Goal: Task Accomplishment & Management: Manage account settings

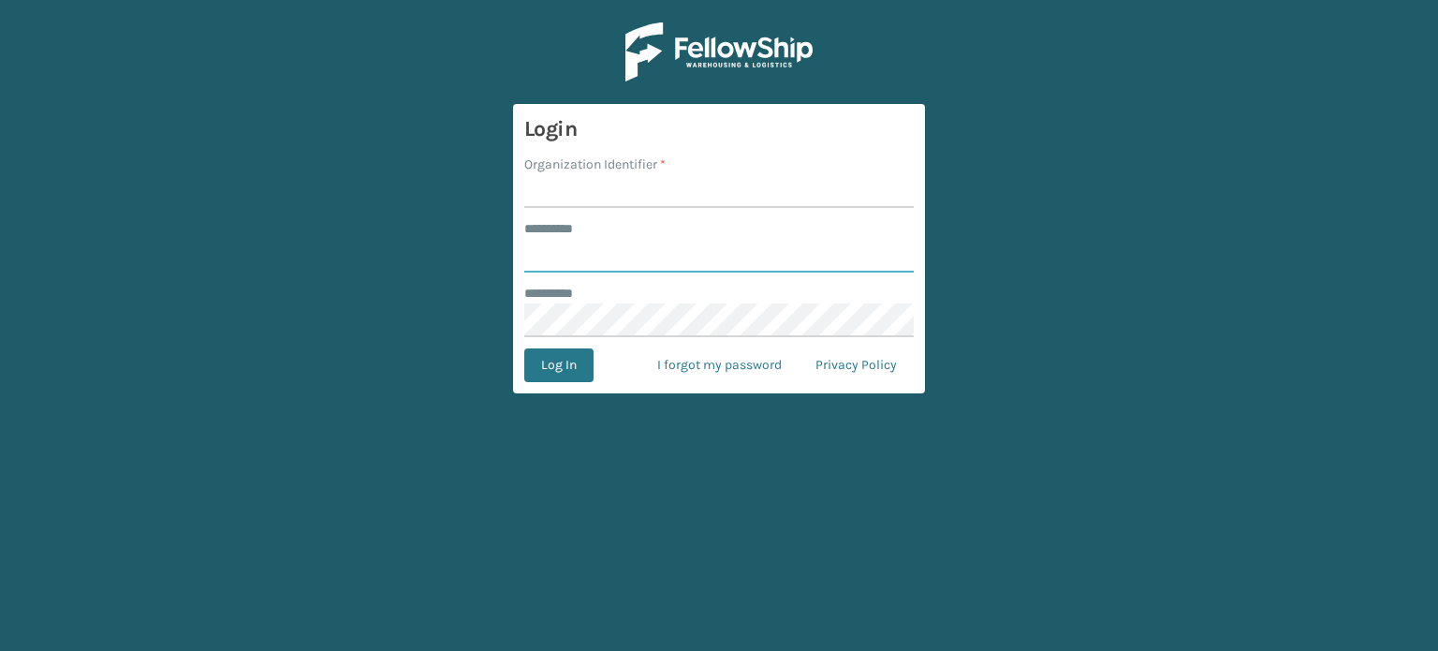
type input "**********"
type input "WindGap"
click at [541, 363] on button "Log In" at bounding box center [558, 365] width 69 height 34
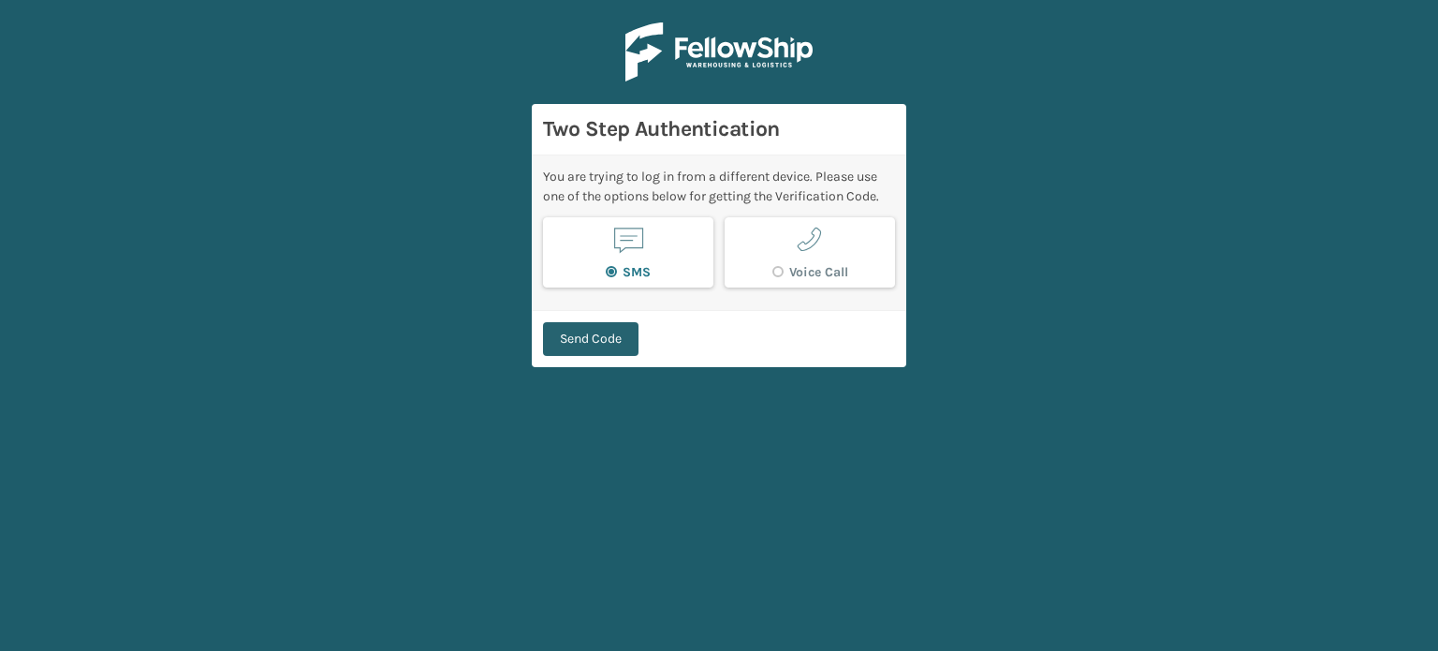
click at [613, 341] on button "Send Code" at bounding box center [590, 339] width 95 height 34
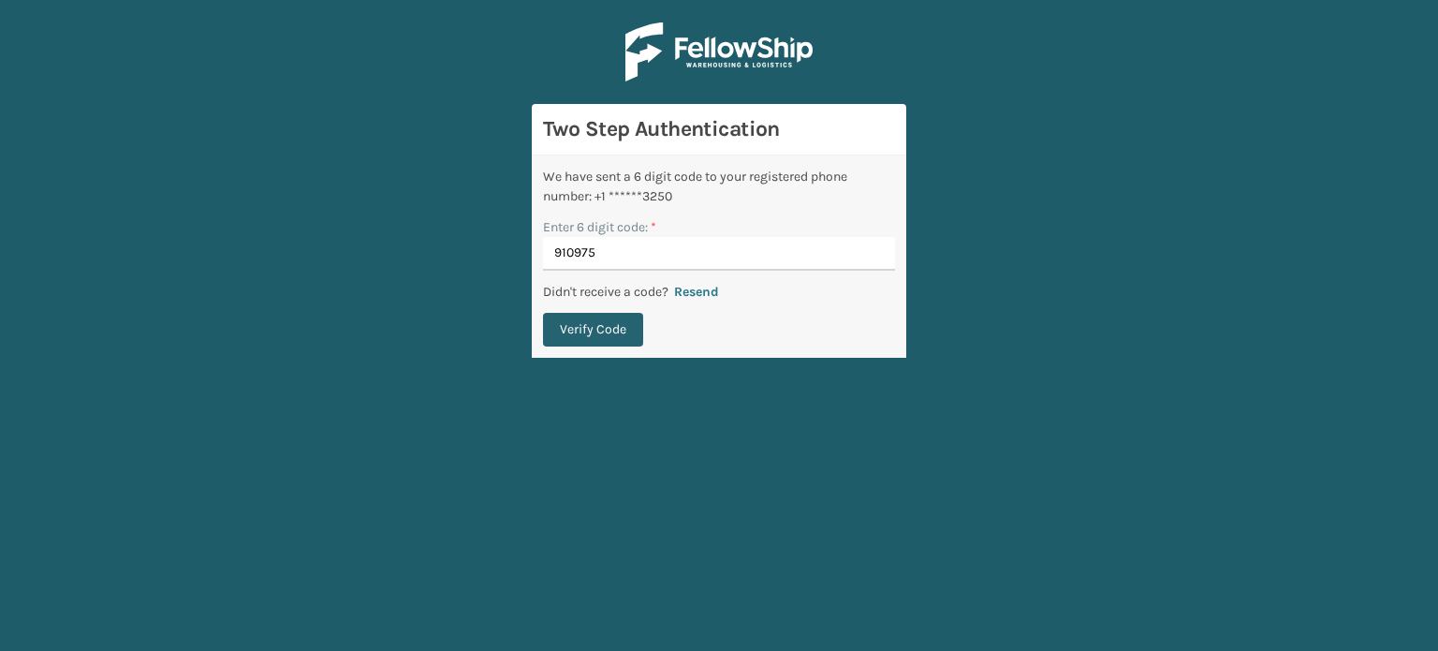
type input "910975"
click at [626, 330] on button "Verify Code" at bounding box center [593, 330] width 100 height 34
